Goal: Information Seeking & Learning: Learn about a topic

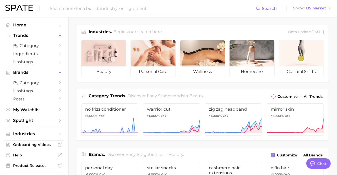
scroll to position [171, 0]
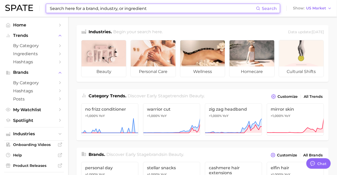
click at [156, 10] on input at bounding box center [152, 8] width 207 height 9
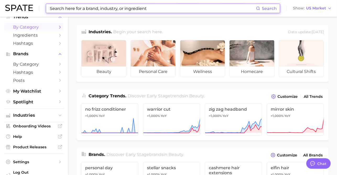
scroll to position [0, 0]
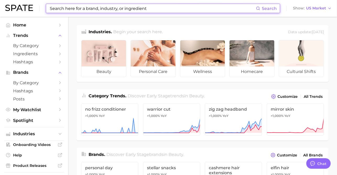
click at [164, 12] on input at bounding box center [152, 8] width 207 height 9
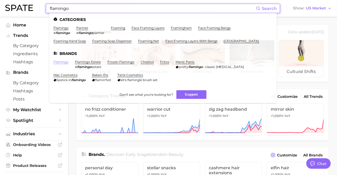
type input "flamingo"
click at [63, 61] on link "flamingo" at bounding box center [60, 62] width 15 height 4
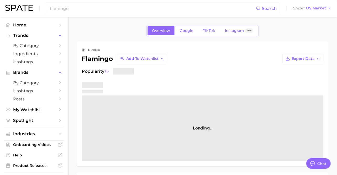
type textarea "x"
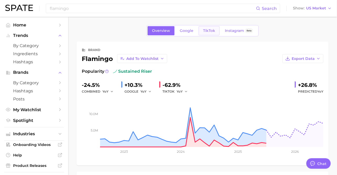
click at [206, 30] on span "TikTok" at bounding box center [209, 31] width 12 height 4
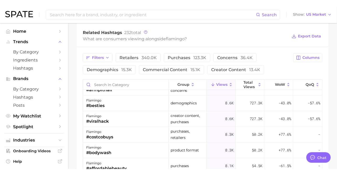
scroll to position [359, 0]
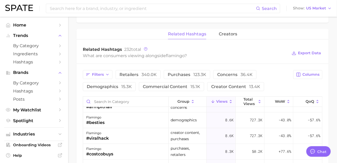
type textarea "x"
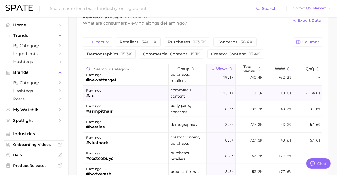
scroll to position [115, 0]
click at [132, 123] on div "flamingo #besties" at bounding box center [126, 125] width 86 height 16
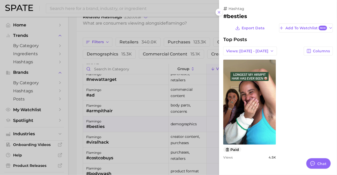
scroll to position [0, 0]
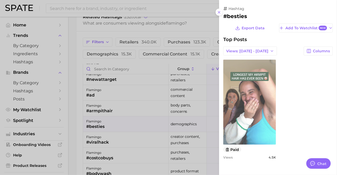
click at [249, 92] on link "view post on TikTok" at bounding box center [249, 102] width 53 height 85
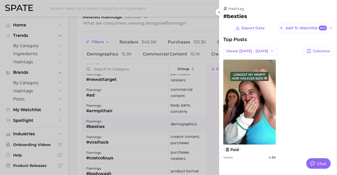
click at [189, 112] on div at bounding box center [168, 87] width 337 height 175
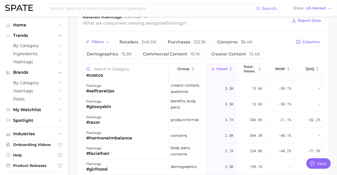
scroll to position [391, 0]
